Goal: Contribute content

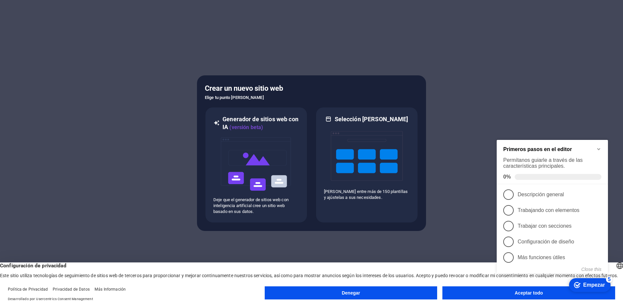
click at [407, 292] on button "Denegar" at bounding box center [351, 292] width 173 height 13
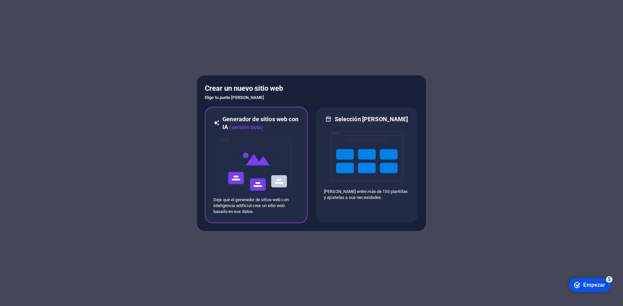
click at [248, 148] on img at bounding box center [256, 163] width 72 height 65
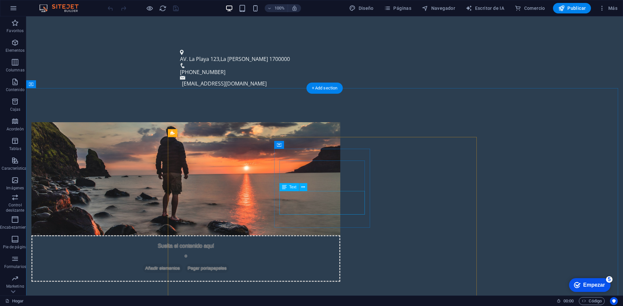
scroll to position [393, 0]
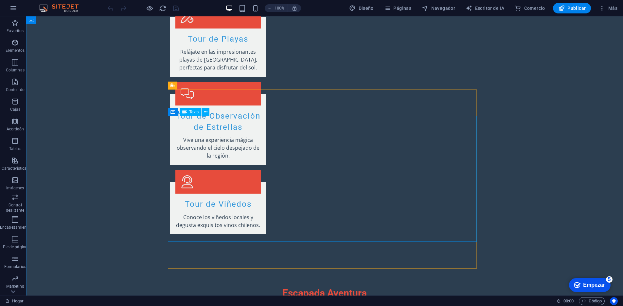
scroll to position [1113, 0]
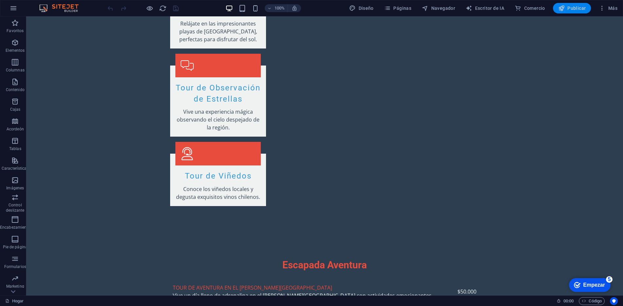
click at [579, 8] on font "Publicar" at bounding box center [577, 8] width 18 height 5
